Goal: Information Seeking & Learning: Learn about a topic

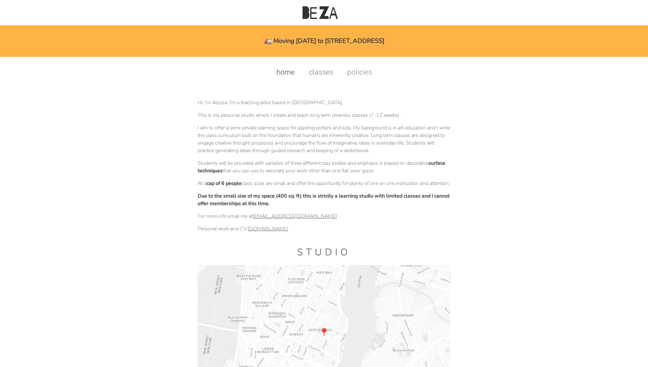
click at [317, 69] on link "classes" at bounding box center [321, 72] width 37 height 10
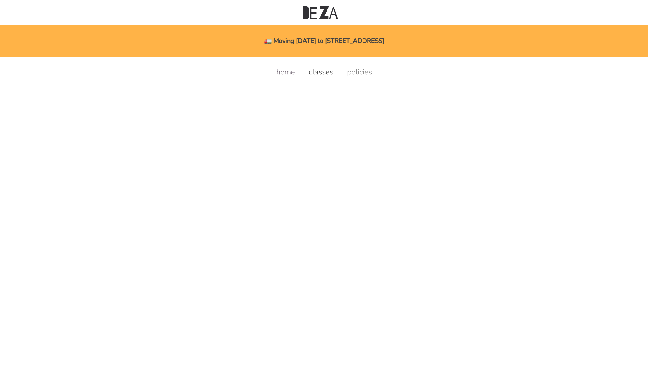
click at [282, 72] on link "home" at bounding box center [285, 72] width 31 height 10
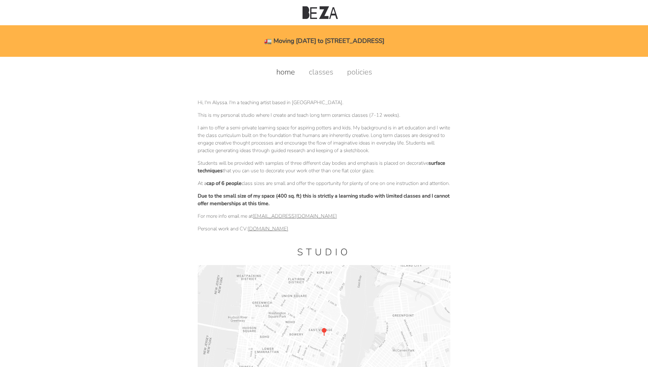
click at [631, 127] on body "🚛 Moving Nov 1st to 1027 Grand St, Brooklyn home classes policies home classes …" at bounding box center [323, 325] width 627 height 537
click at [345, 40] on div "🚛 Moving [DATE] to [STREET_ADDRESS]" at bounding box center [324, 41] width 648 height 32
click at [249, 37] on div "🚛 Moving [DATE] to [STREET_ADDRESS]" at bounding box center [324, 41] width 648 height 32
click at [292, 38] on div "🚛 Moving [DATE] to [STREET_ADDRESS]" at bounding box center [324, 41] width 648 height 32
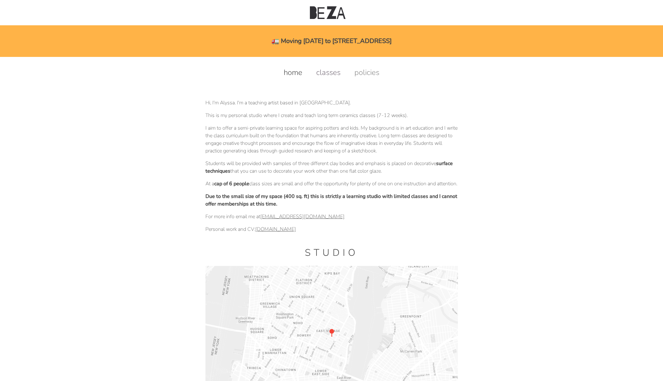
click at [324, 72] on link "classes" at bounding box center [328, 72] width 37 height 10
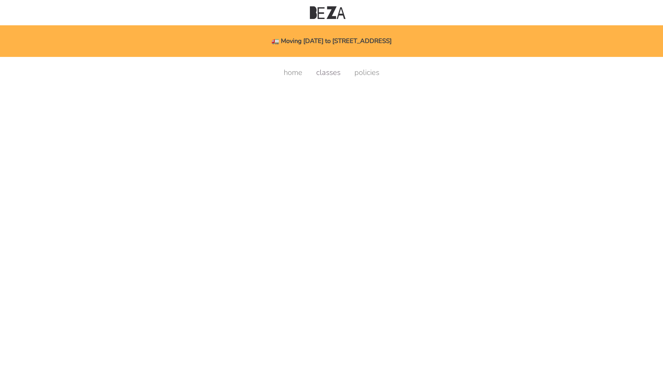
click at [328, 70] on link "classes" at bounding box center [328, 72] width 37 height 10
click at [307, 42] on div "🚛 Moving [DATE] to [STREET_ADDRESS]" at bounding box center [331, 41] width 663 height 32
click at [327, 70] on link "classes" at bounding box center [328, 72] width 37 height 10
click at [290, 74] on link "home" at bounding box center [293, 72] width 31 height 10
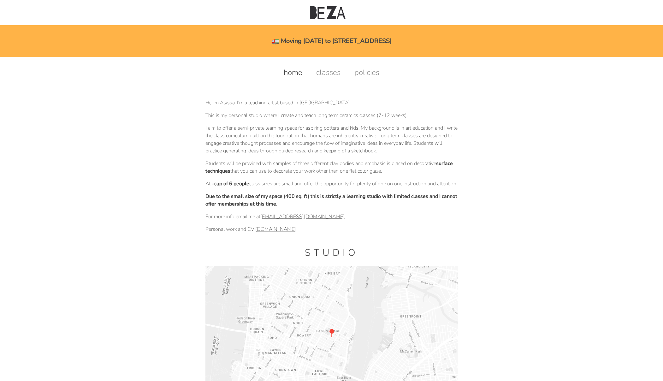
drag, startPoint x: 634, startPoint y: 53, endPoint x: 661, endPoint y: 89, distance: 44.8
click at [634, 54] on div "🚛 Moving [DATE] to [STREET_ADDRESS]" at bounding box center [331, 41] width 663 height 32
click at [659, 71] on html "🚛 Moving Nov 1st to 1027 Grand St, Brooklyn home classes policies home classes …" at bounding box center [331, 302] width 663 height 605
drag, startPoint x: 461, startPoint y: 105, endPoint x: 467, endPoint y: 107, distance: 6.1
click at [464, 106] on body "🚛 Moving [DATE] to [STREET_ADDRESS] home classes policies home classes policies…" at bounding box center [332, 326] width 642 height 538
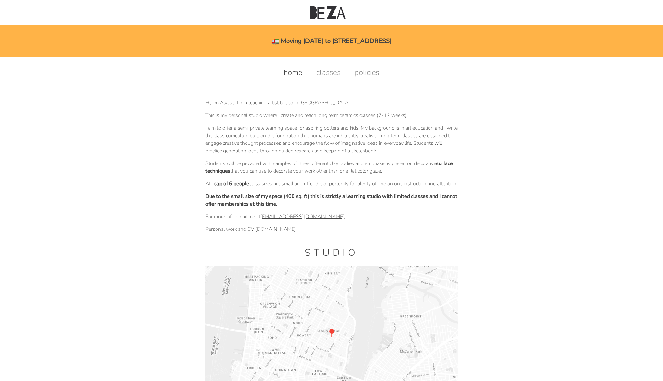
click at [431, 150] on p "I aim to offer a semi-private learning space for aspiring potters and kids. My …" at bounding box center [332, 139] width 253 height 30
click at [323, 74] on link "classes" at bounding box center [328, 72] width 37 height 10
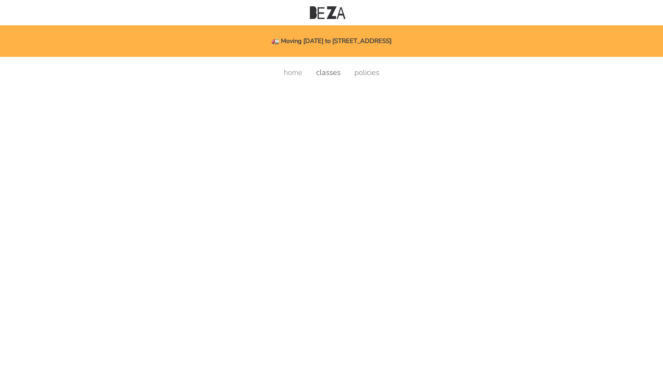
click at [366, 73] on link "policies" at bounding box center [367, 72] width 38 height 10
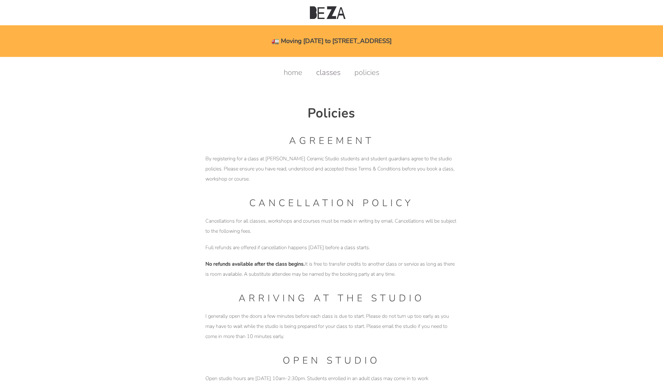
click at [327, 74] on link "classes" at bounding box center [328, 72] width 37 height 10
